Goal: Information Seeking & Learning: Understand process/instructions

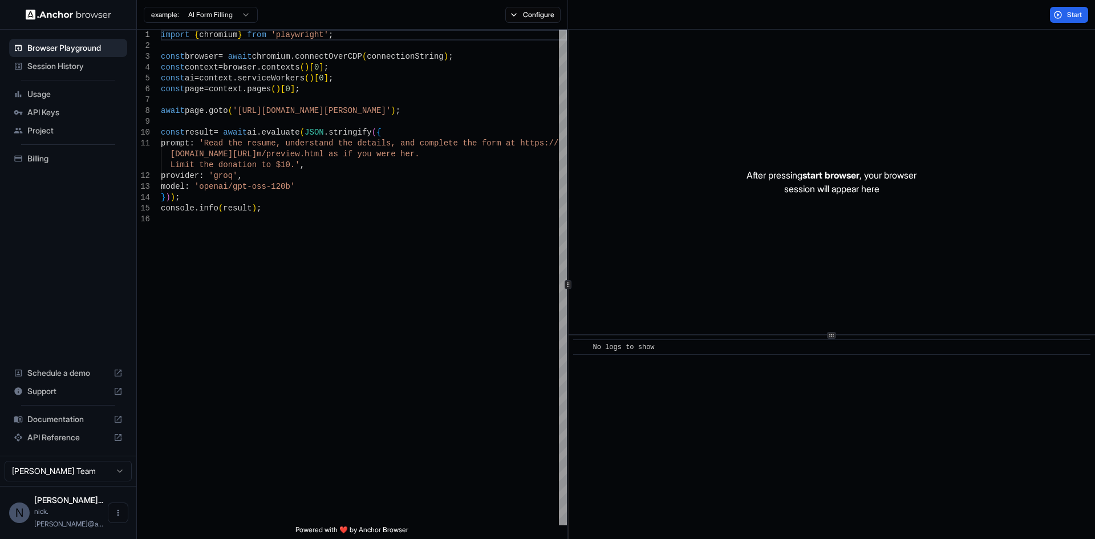
click at [63, 425] on span "Documentation" at bounding box center [68, 419] width 82 height 11
type textarea "**********"
click at [284, 241] on div "import { chromium } from 'playwright' ; const browser = await chromium . connec…" at bounding box center [364, 370] width 406 height 680
